Goal: Information Seeking & Learning: Check status

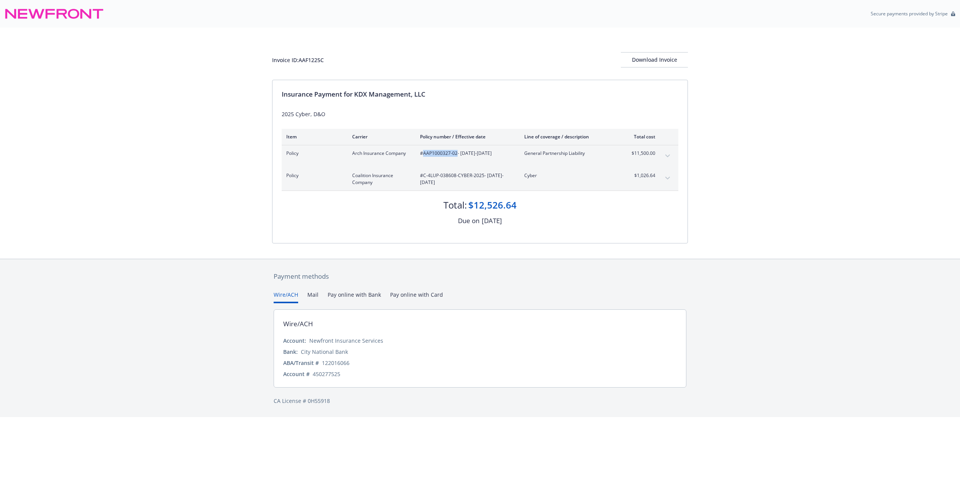
drag, startPoint x: 422, startPoint y: 153, endPoint x: 456, endPoint y: 155, distance: 34.1
click at [456, 155] on span "#AAP1000327-02 - [DATE]-[DATE]" at bounding box center [466, 153] width 92 height 7
copy span "AAP1000327-02"
drag, startPoint x: 423, startPoint y: 175, endPoint x: 483, endPoint y: 177, distance: 59.4
click at [483, 177] on span "#C-4LUP-038608-CYBER-2025 - [DATE]-[DATE]" at bounding box center [466, 179] width 92 height 14
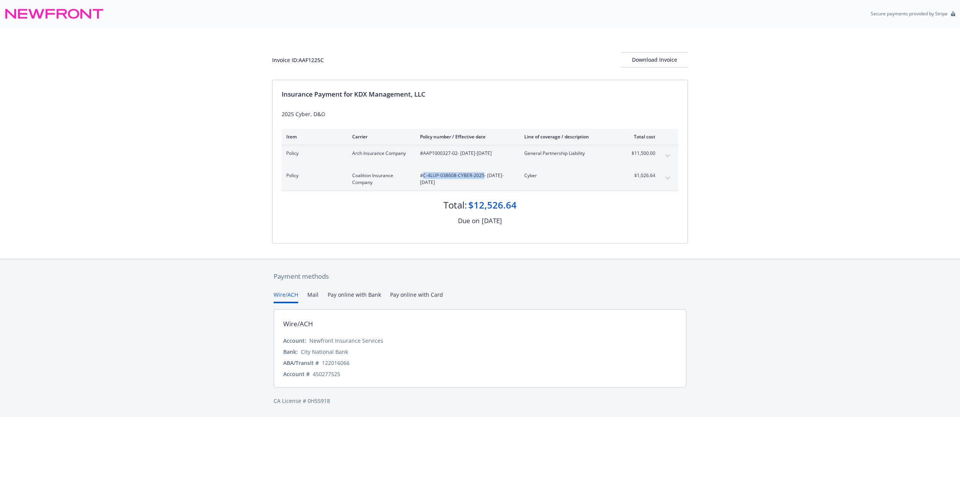
copy span "C-4LUP-038608-CYBER-2025"
drag, startPoint x: 634, startPoint y: 175, endPoint x: 657, endPoint y: 175, distance: 22.2
click at [657, 175] on div "Policy Coalition Insurance Company #C-4LUP-038608-CYBER-2025 - [DATE]-[DATE] Cy…" at bounding box center [480, 178] width 396 height 23
copy span "$1,026.64"
drag, startPoint x: 627, startPoint y: 152, endPoint x: 668, endPoint y: 153, distance: 40.2
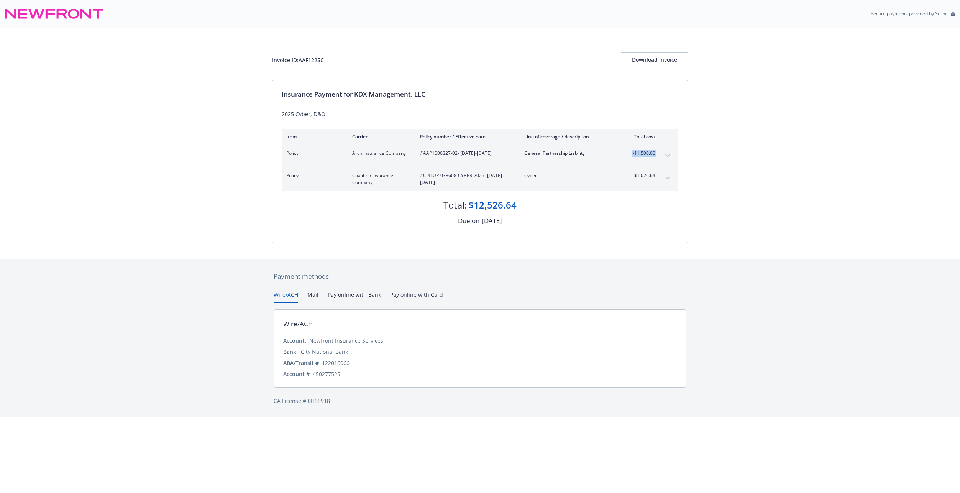
click at [668, 153] on div "Policy Arch Insurance Company #AAP1000327-02 - [DATE]-[DATE] General Partnershi…" at bounding box center [480, 156] width 396 height 22
copy tbody "$11,500.00 Premium"
click at [358, 51] on div "Invoice ID: AAF1225C Download Invoice" at bounding box center [480, 54] width 416 height 52
drag, startPoint x: 332, startPoint y: 63, endPoint x: 269, endPoint y: 61, distance: 64.0
click at [269, 61] on div "Invoice ID: AAF1225C Download Invoice Insurance Payment for KDX Management, LLC…" at bounding box center [480, 143] width 960 height 231
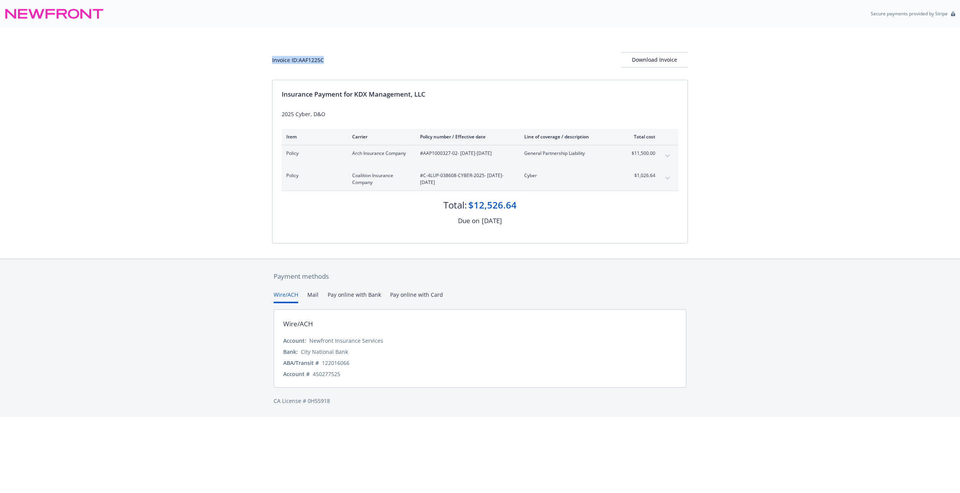
drag, startPoint x: 269, startPoint y: 61, endPoint x: 282, endPoint y: 59, distance: 13.1
copy div "Invoice ID: AAF1225C"
click at [646, 57] on div "Download Invoice" at bounding box center [654, 59] width 67 height 15
